Goal: Task Accomplishment & Management: Manage account settings

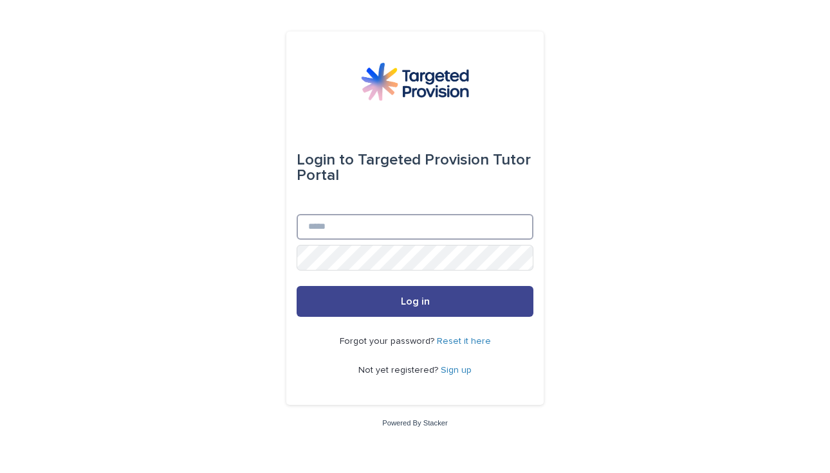
type input "**********"
click at [388, 290] on button "Log in" at bounding box center [415, 301] width 237 height 31
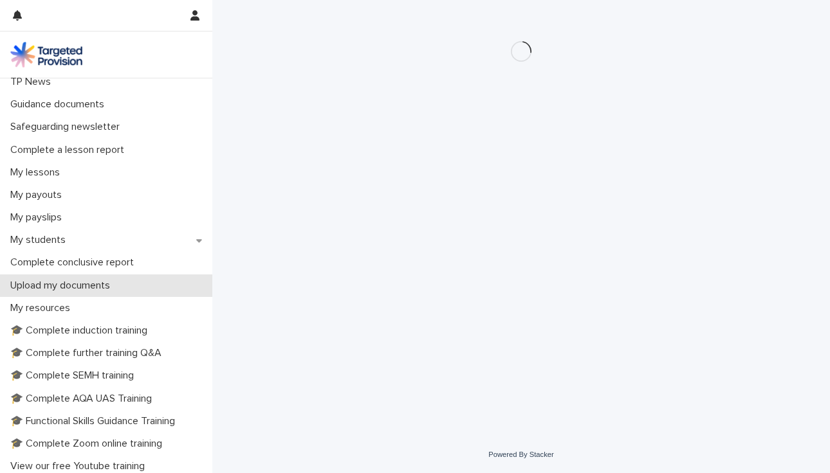
scroll to position [100, 0]
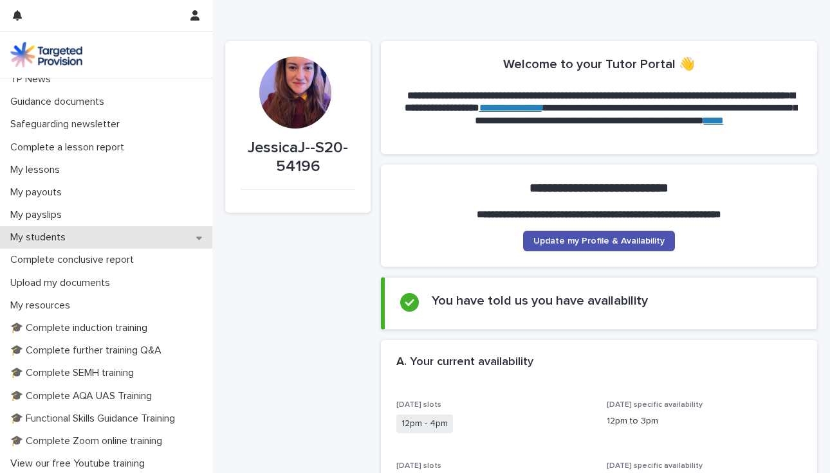
click at [73, 243] on p "My students" at bounding box center [40, 238] width 71 height 12
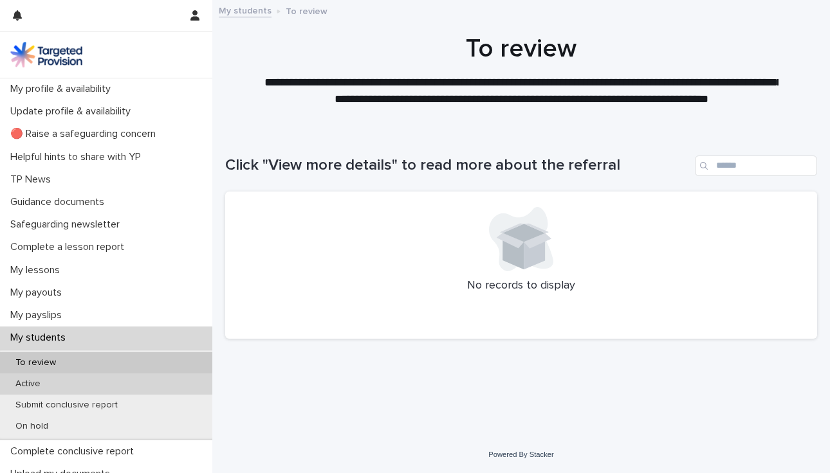
click at [64, 385] on div "Active" at bounding box center [106, 384] width 212 height 21
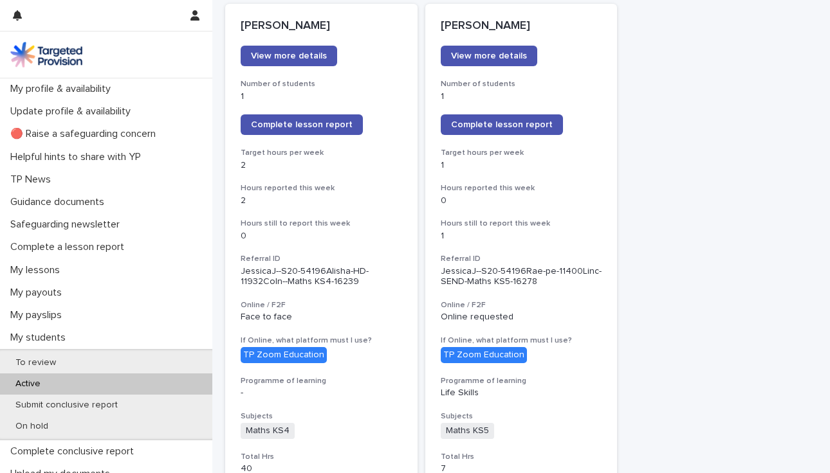
scroll to position [217, 0]
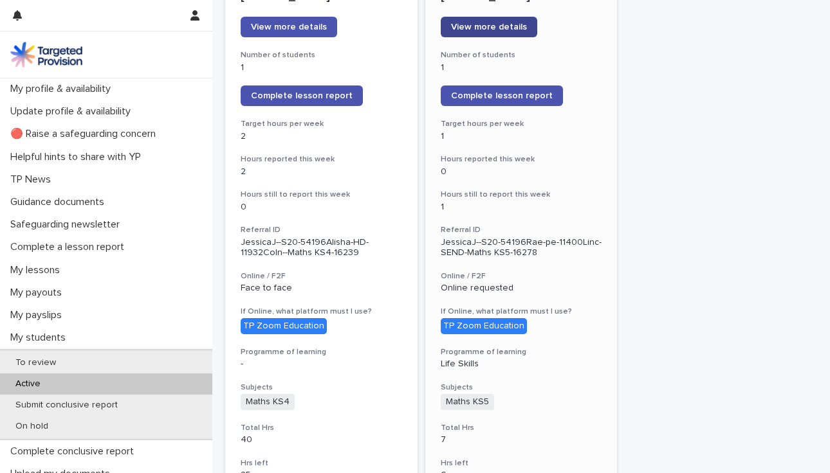
click at [478, 30] on span "View more details" at bounding box center [489, 27] width 76 height 9
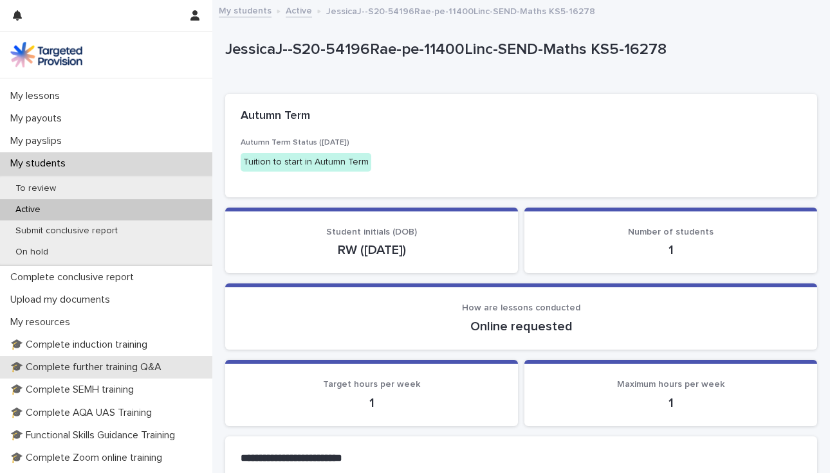
scroll to position [257, 0]
